Goal: Find specific page/section: Find specific page/section

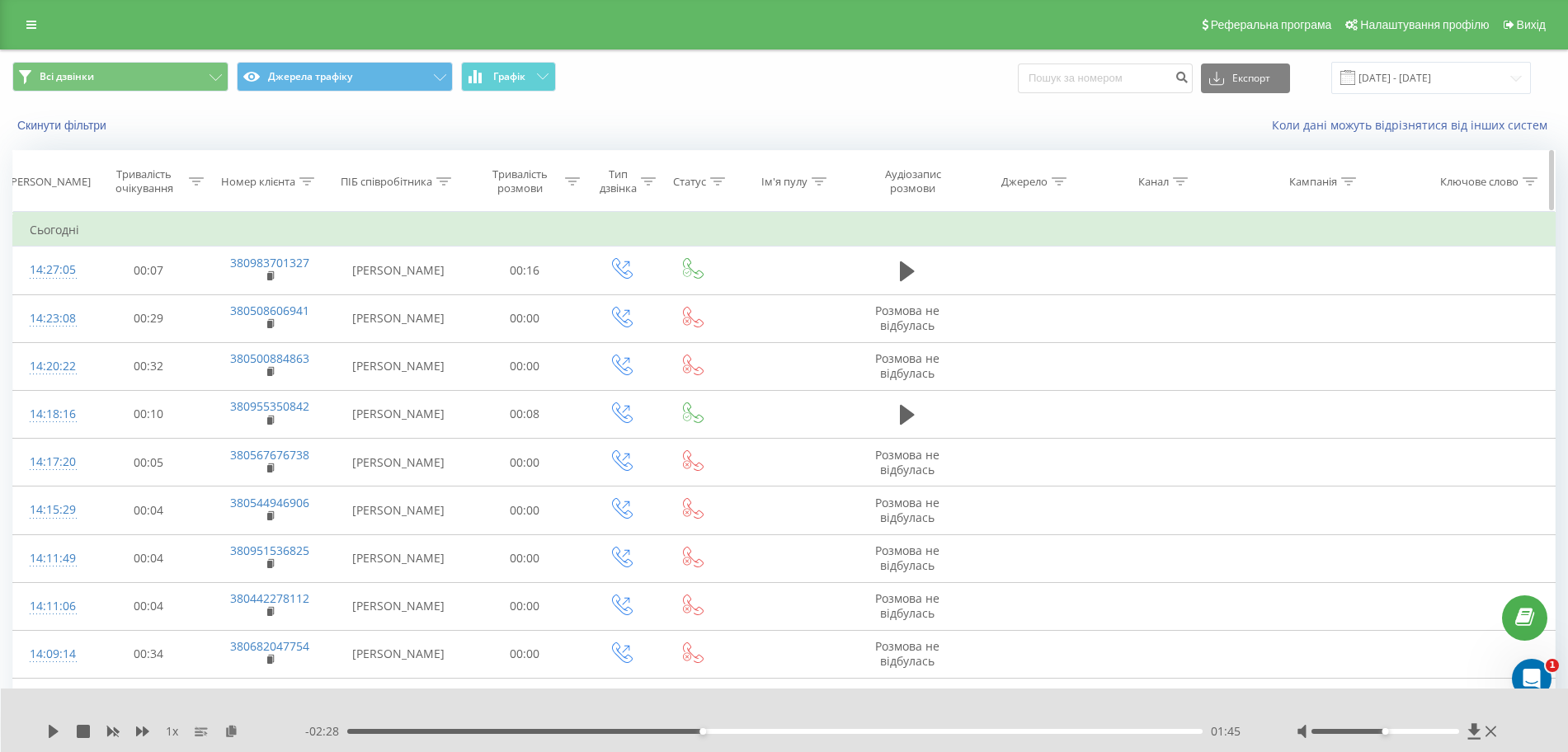
click at [192, 182] on icon at bounding box center [196, 181] width 15 height 8
click at [3, 18] on div "Реферальна програма Налаштування профілю Вихід" at bounding box center [784, 24] width 1568 height 50
click at [17, 18] on link at bounding box center [31, 24] width 29 height 23
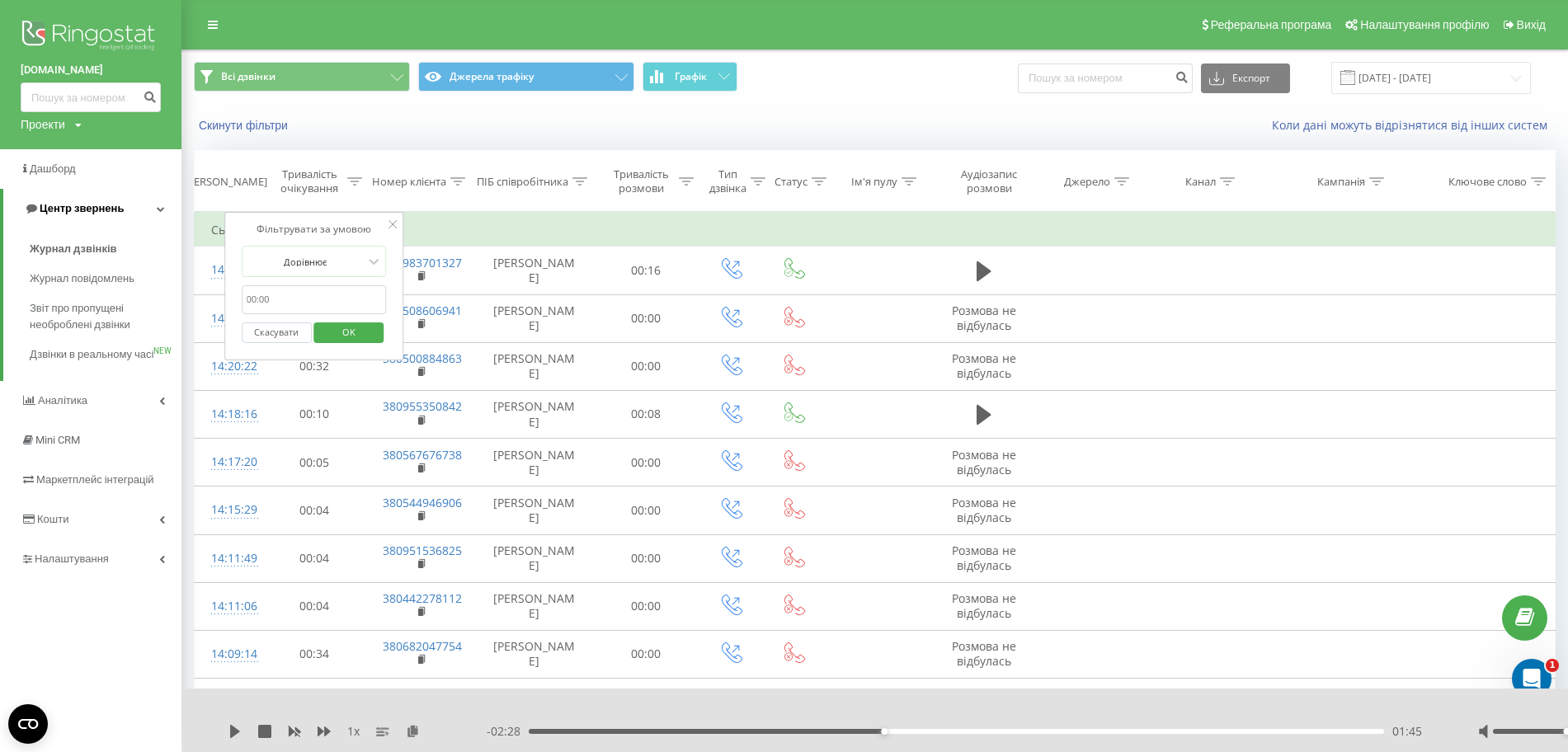
click at [135, 208] on link "Центр звернень" at bounding box center [92, 208] width 178 height 39
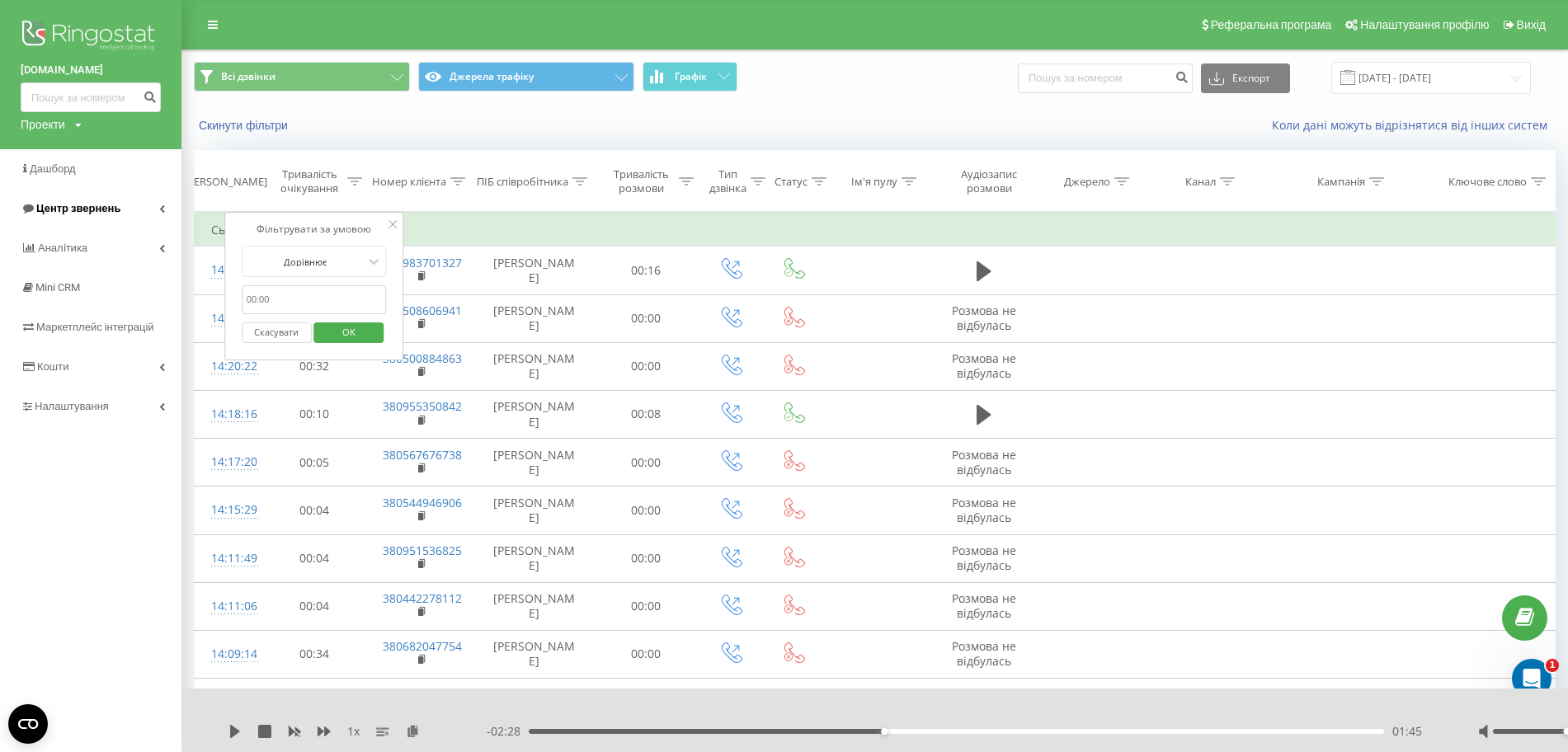
click at [144, 215] on link "Центр звернень" at bounding box center [91, 208] width 182 height 39
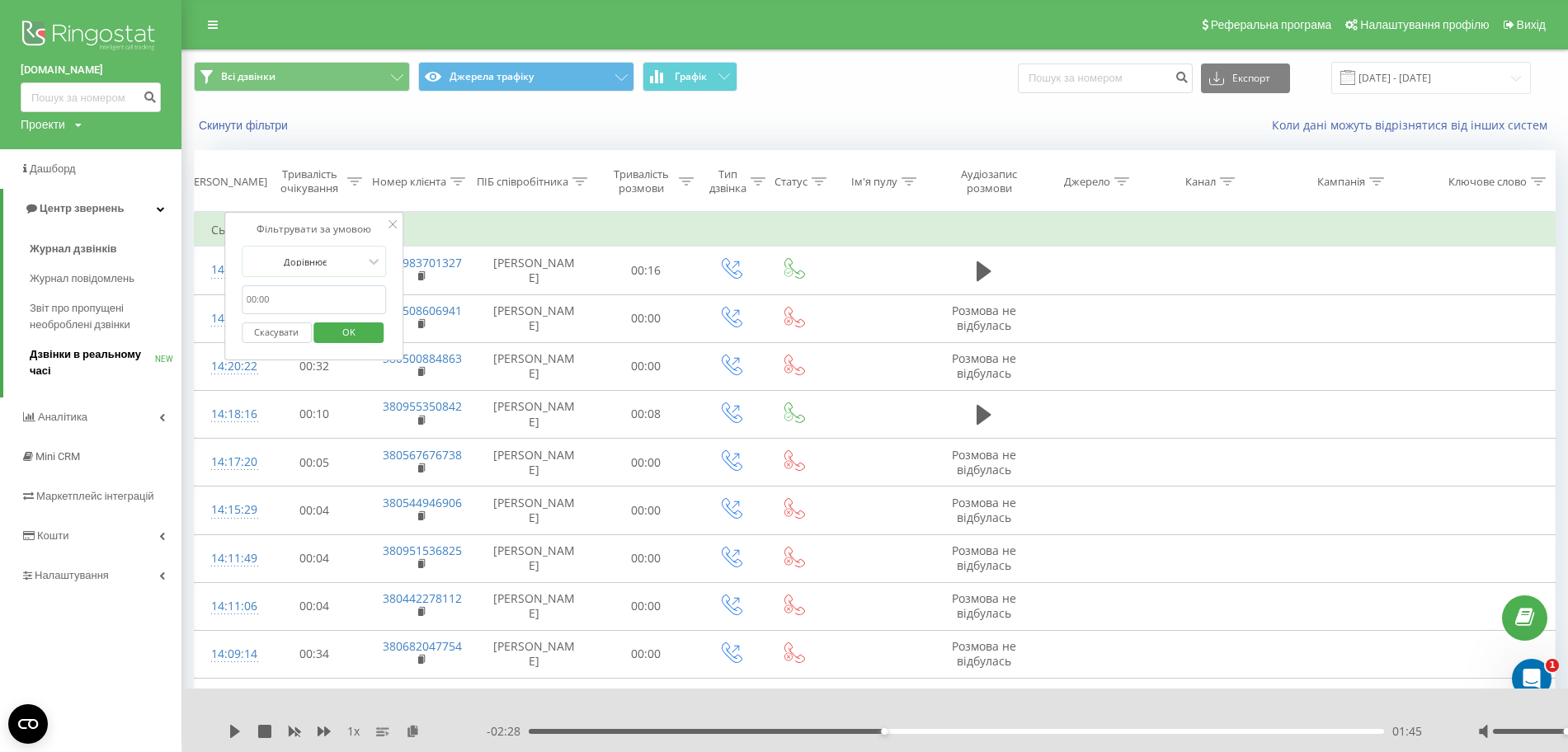
click at [101, 354] on span "Дзвінки в реальному часі" at bounding box center [92, 363] width 125 height 33
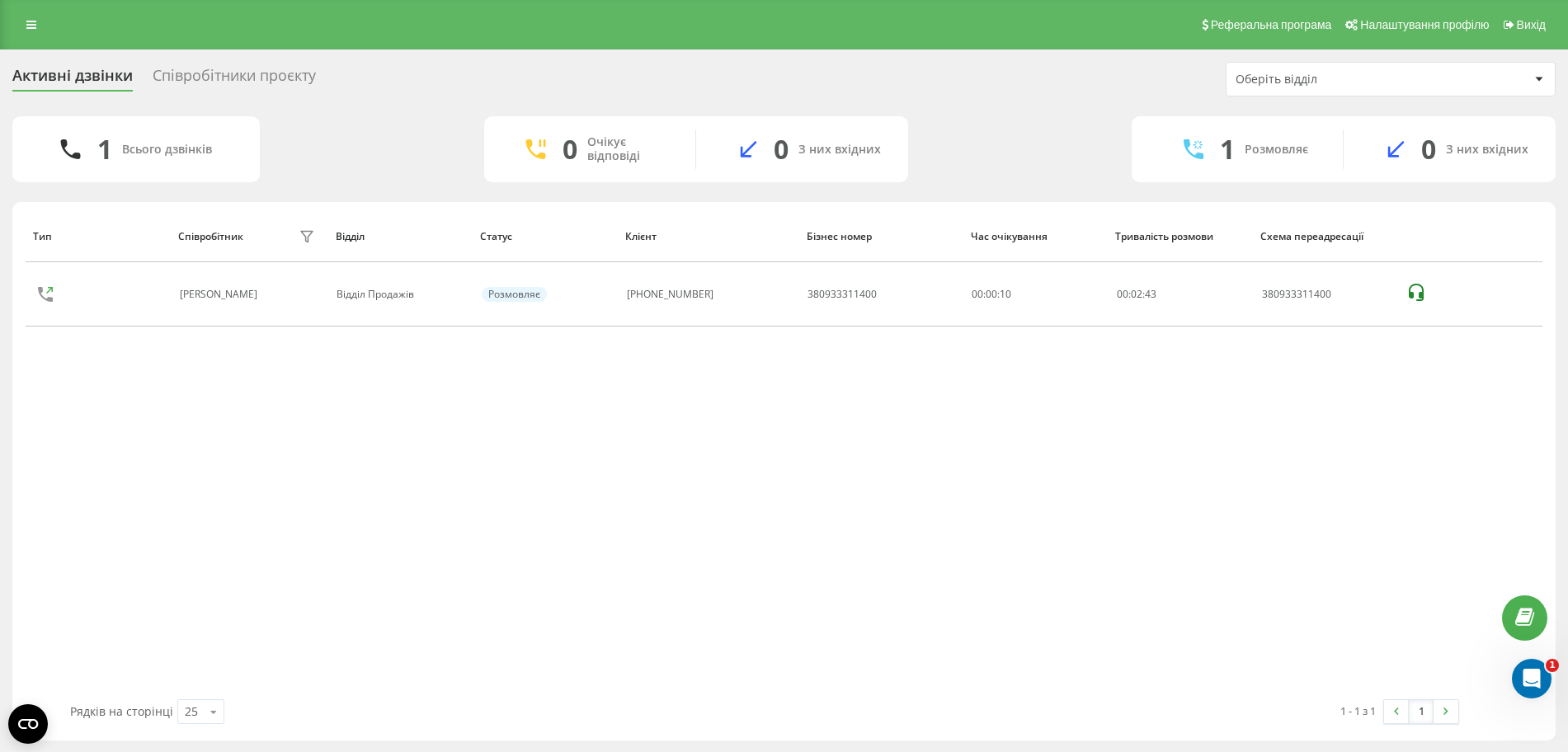
click at [1319, 89] on div "Оберіть відділ" at bounding box center [1391, 79] width 328 height 33
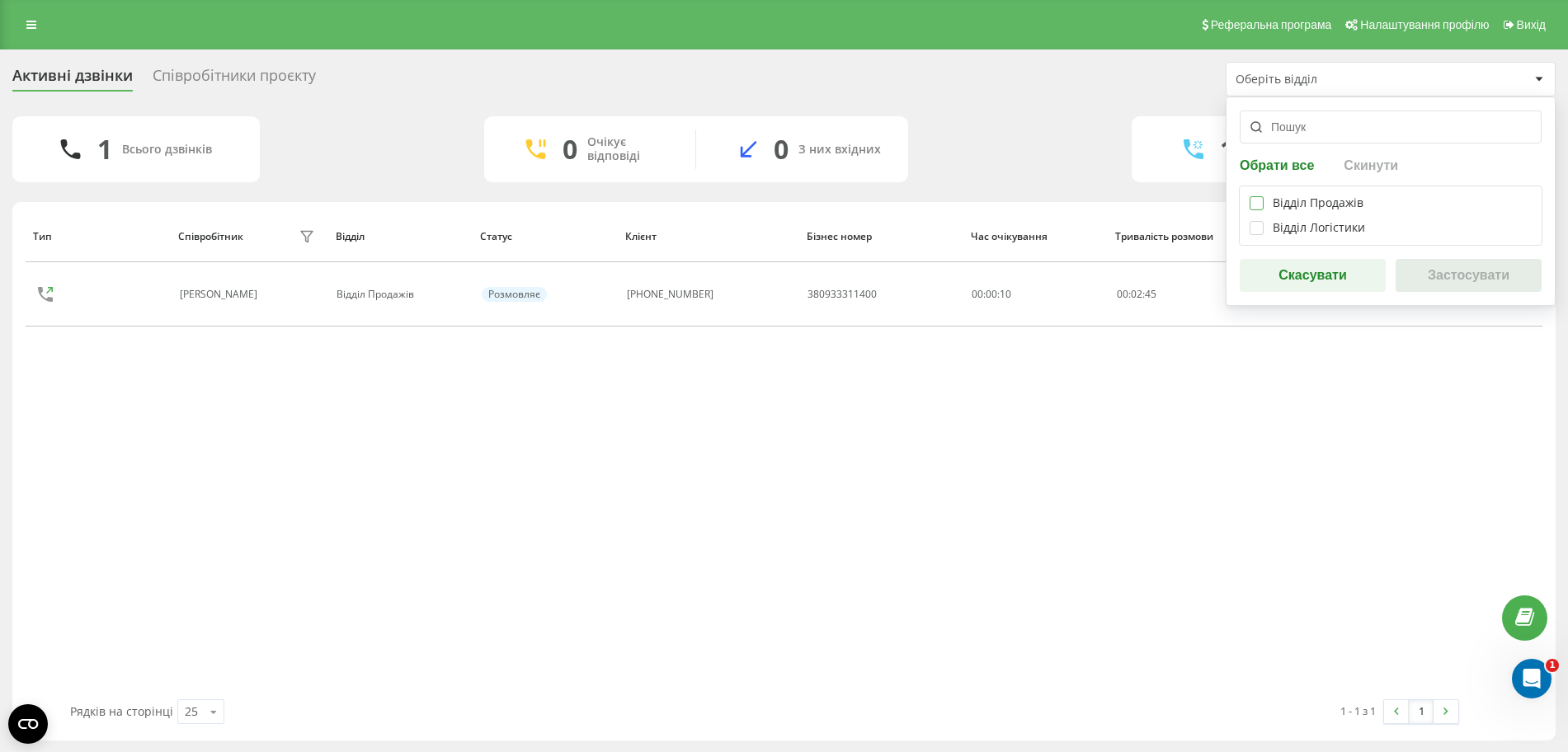
click at [1259, 197] on label at bounding box center [1256, 197] width 14 height 0
checkbox input "true"
click at [1484, 277] on button "Застосувати" at bounding box center [1468, 276] width 146 height 33
